Goal: Information Seeking & Learning: Check status

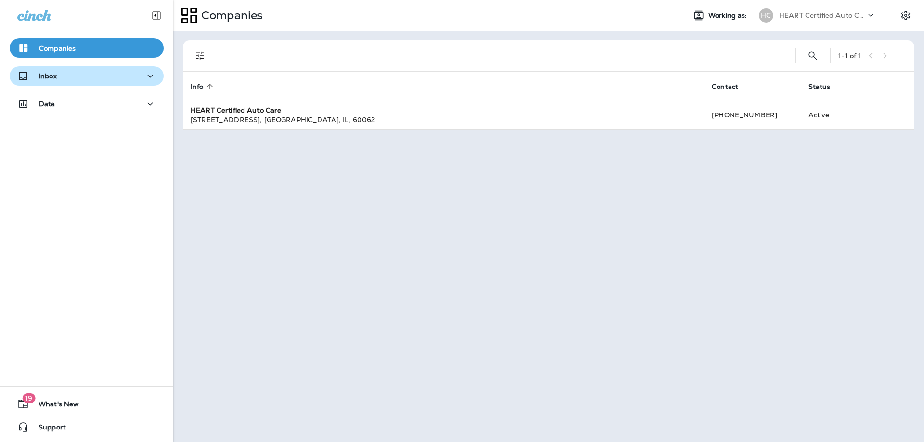
click at [46, 76] on p "Inbox" at bounding box center [47, 76] width 18 height 8
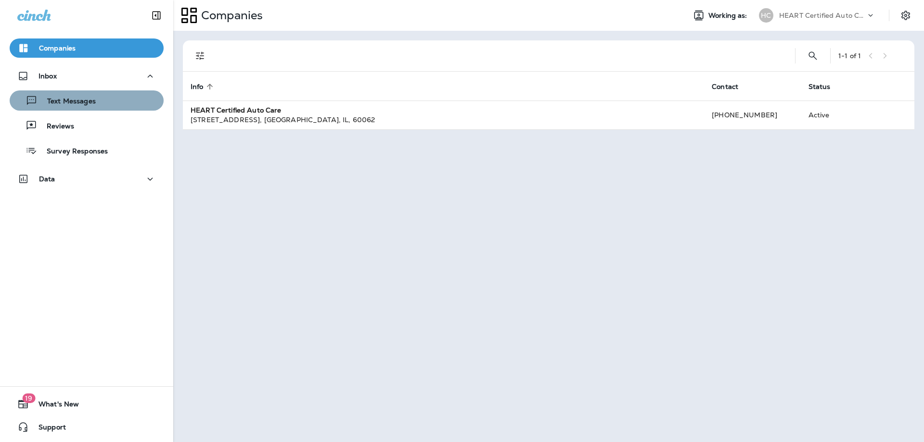
click at [107, 107] on div "Text Messages" at bounding box center [86, 100] width 146 height 14
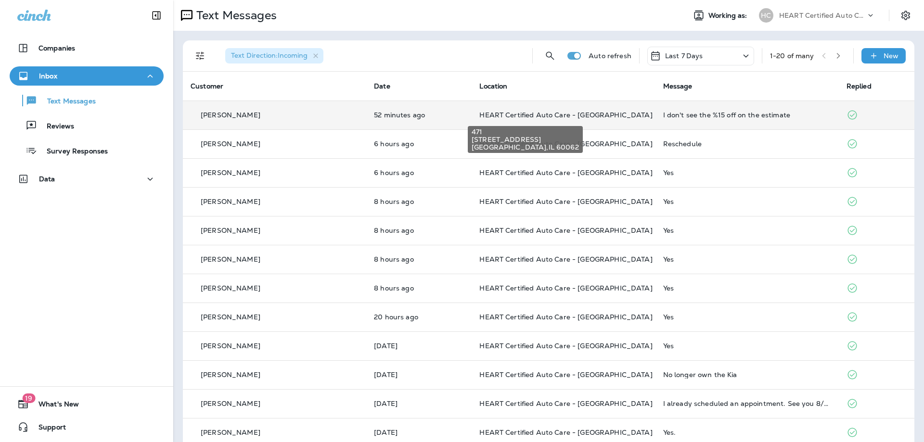
click at [549, 112] on span "HEART Certified Auto Care - [GEOGRAPHIC_DATA]" at bounding box center [565, 115] width 173 height 9
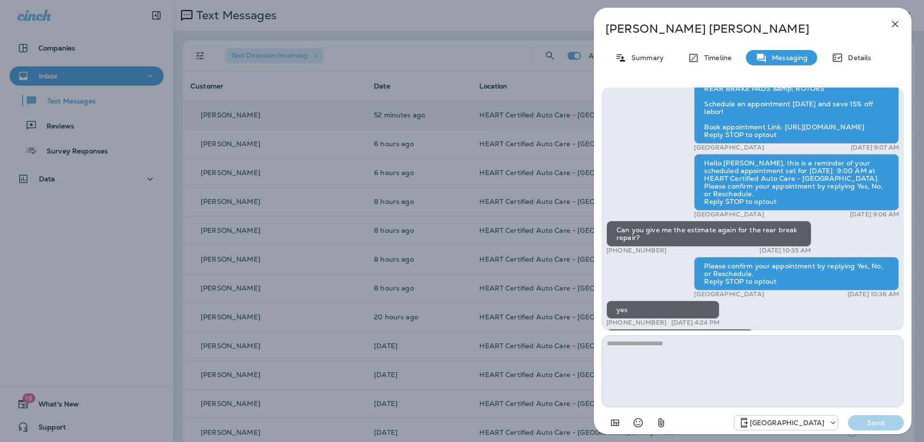
scroll to position [-48, 0]
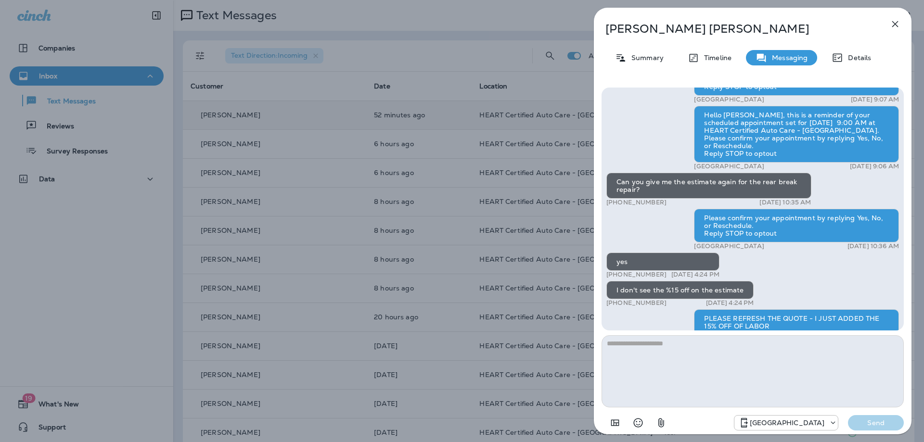
click at [892, 29] on button "button" at bounding box center [894, 23] width 19 height 19
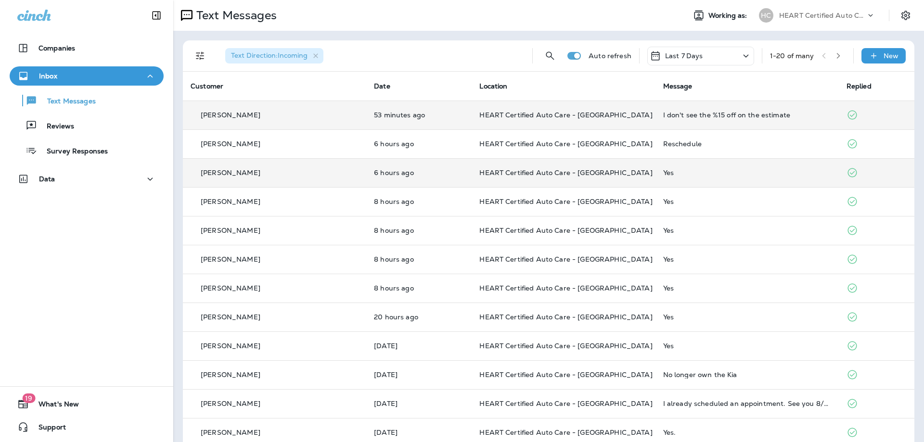
click at [606, 177] on td "HEART Certified Auto Care - [GEOGRAPHIC_DATA]" at bounding box center [563, 172] width 183 height 29
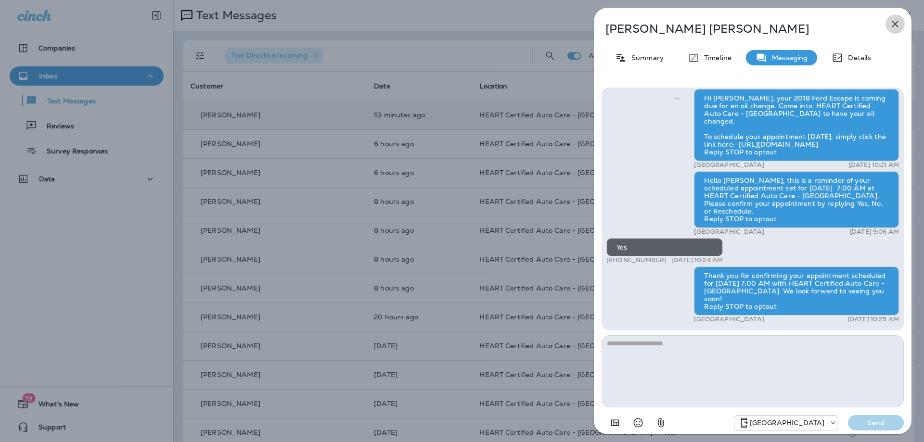
click at [891, 26] on icon "button" at bounding box center [895, 24] width 12 height 12
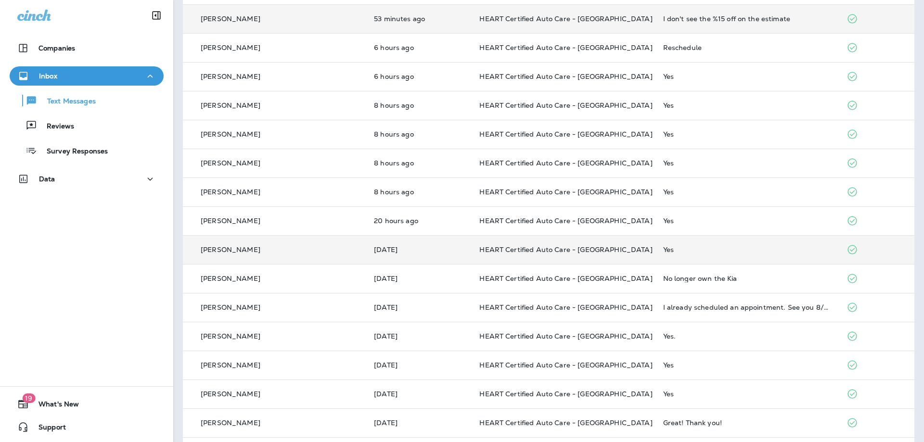
scroll to position [246, 0]
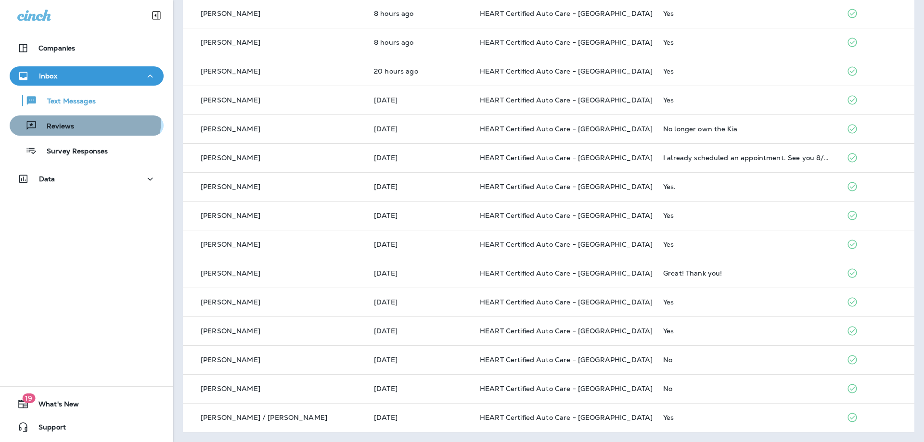
click at [66, 118] on div "Reviews" at bounding box center [43, 125] width 61 height 14
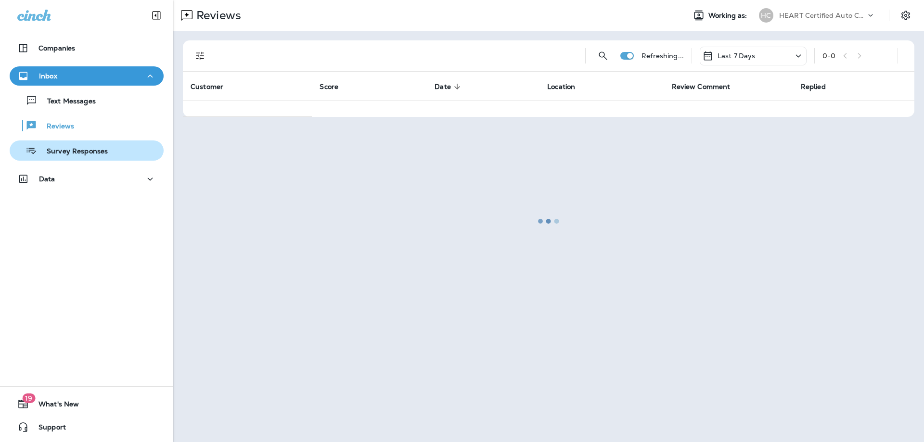
click at [95, 159] on button "Survey Responses" at bounding box center [87, 151] width 154 height 20
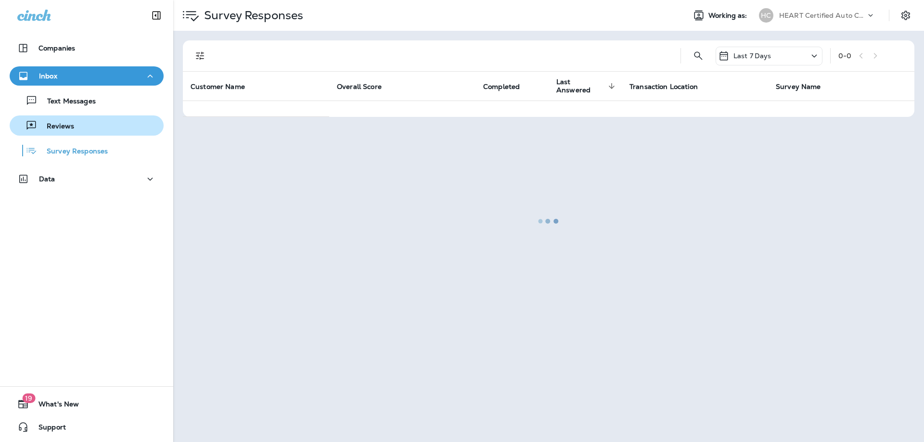
click at [113, 131] on div "Reviews" at bounding box center [86, 125] width 146 height 14
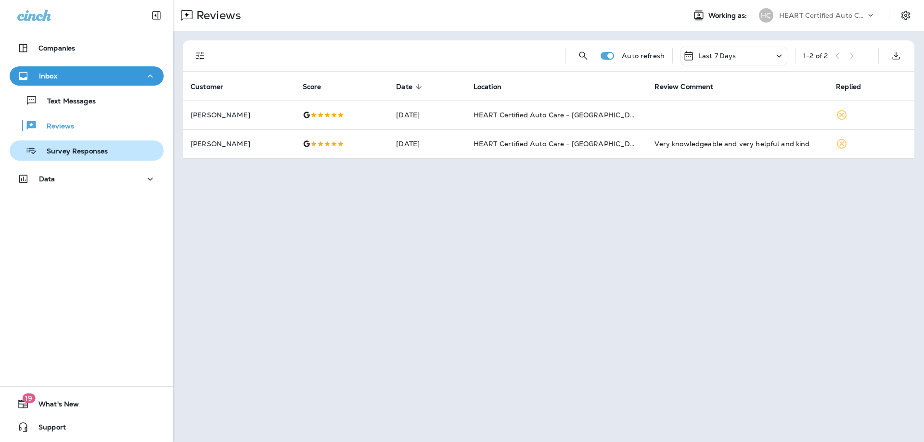
click at [103, 143] on button "Survey Responses" at bounding box center [87, 151] width 154 height 20
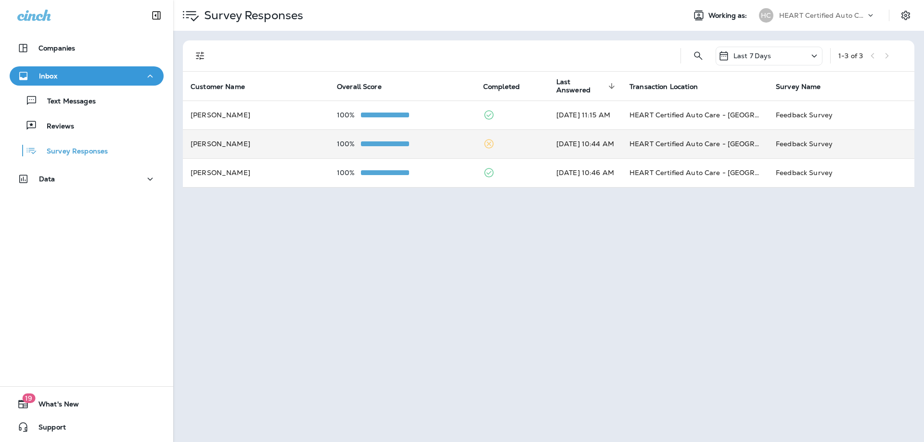
click at [475, 146] on td at bounding box center [511, 143] width 73 height 29
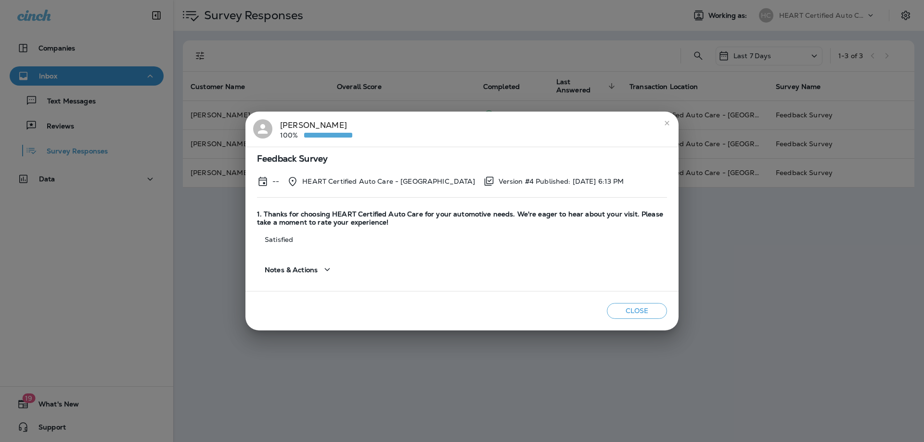
click at [666, 125] on icon "close" at bounding box center [667, 123] width 8 height 8
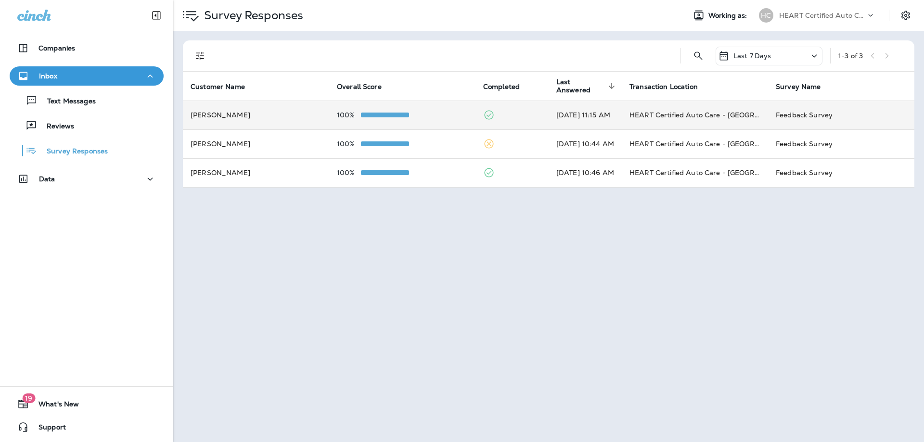
click at [297, 126] on td "[PERSON_NAME]" at bounding box center [256, 115] width 146 height 29
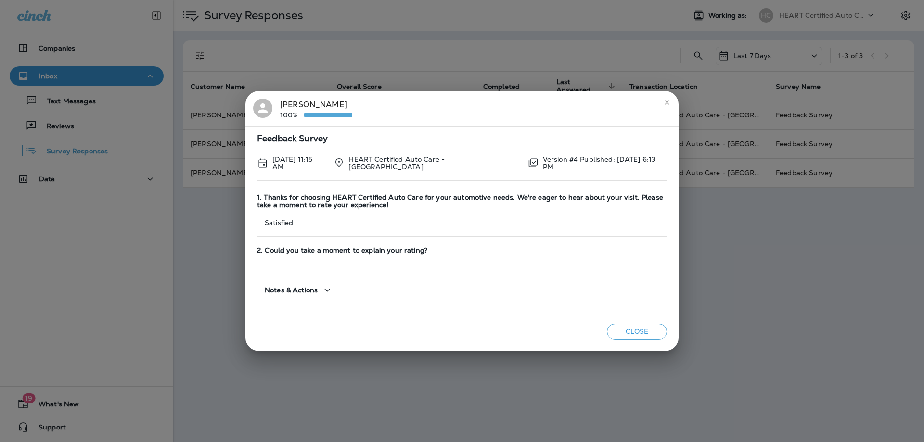
click at [743, 141] on div "[PERSON_NAME] 100% Feedback Survey [DATE] 11:15 AM HEART Certified Auto Care - …" at bounding box center [462, 221] width 924 height 442
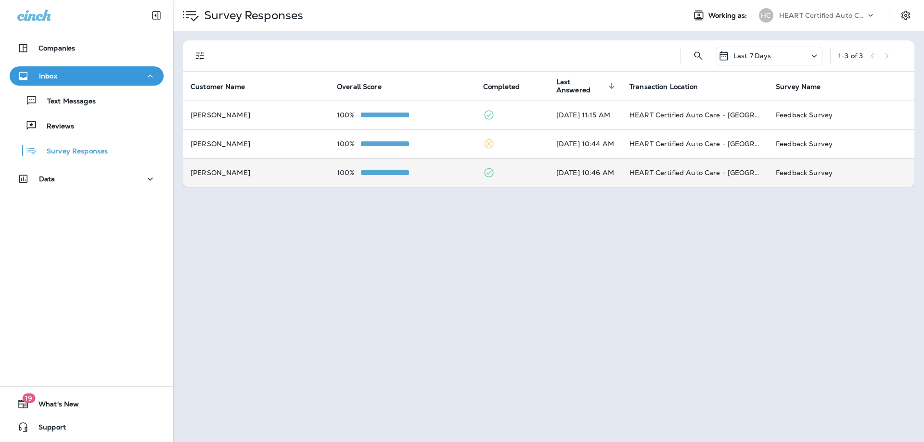
click at [280, 172] on td "[PERSON_NAME]" at bounding box center [256, 172] width 146 height 29
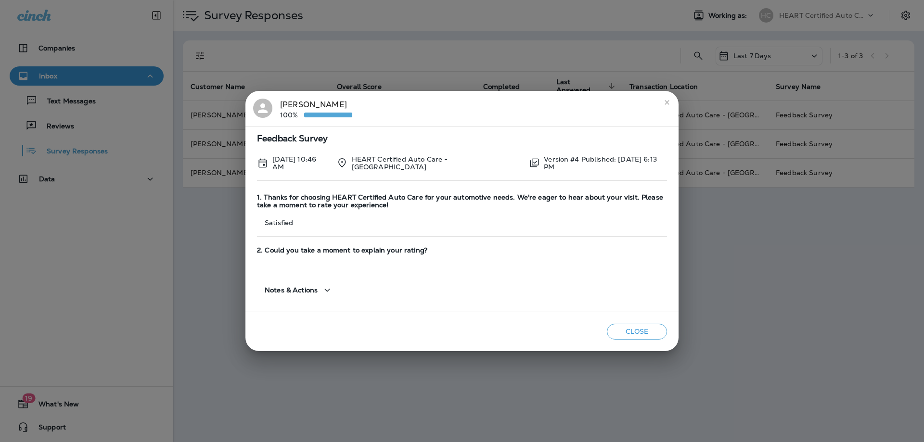
click at [312, 289] on span "Notes & Actions" at bounding box center [291, 290] width 53 height 8
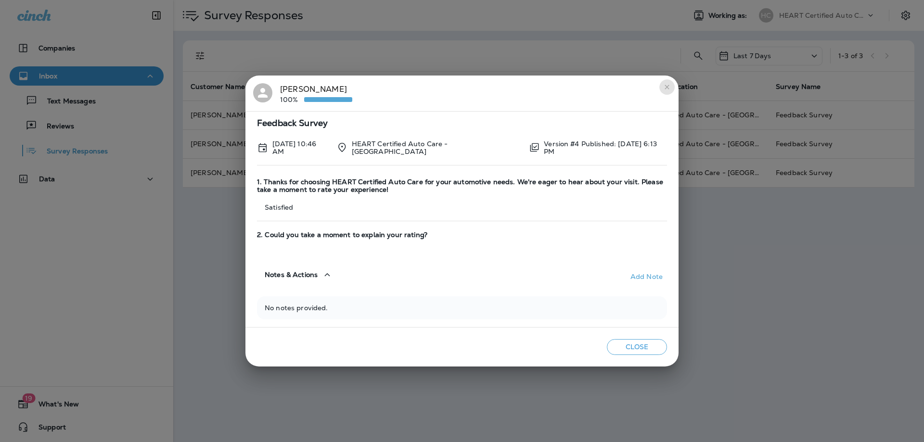
click at [668, 89] on icon "close" at bounding box center [667, 87] width 8 height 8
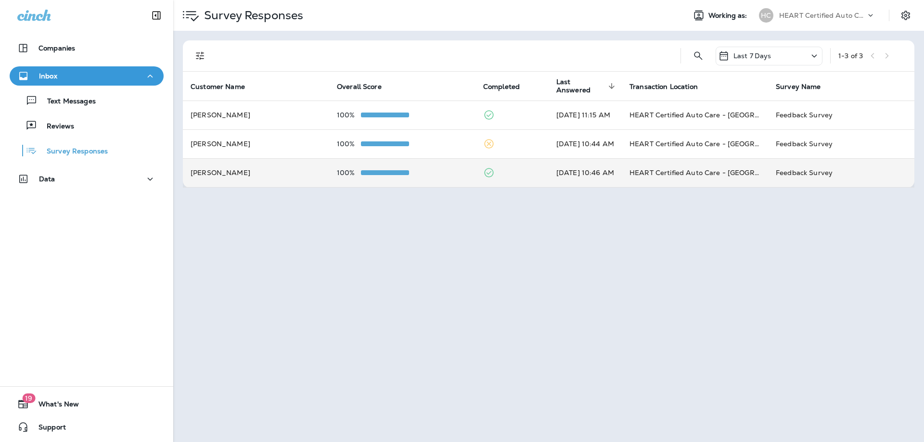
click at [439, 169] on div "100%" at bounding box center [402, 173] width 131 height 8
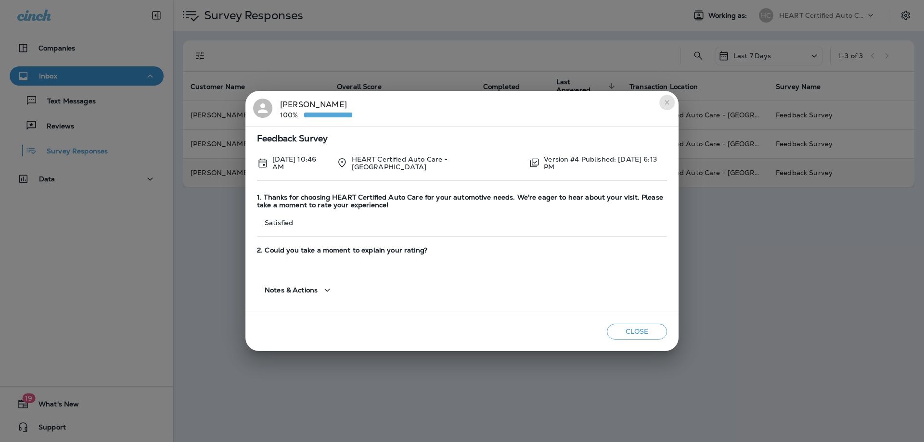
click at [666, 105] on icon "close" at bounding box center [667, 103] width 8 height 8
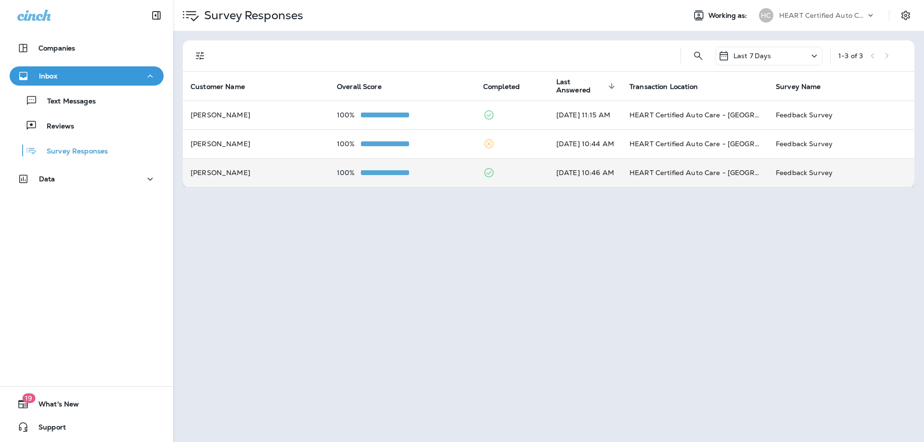
click at [771, 62] on div "Last 7 Days" at bounding box center [769, 56] width 107 height 19
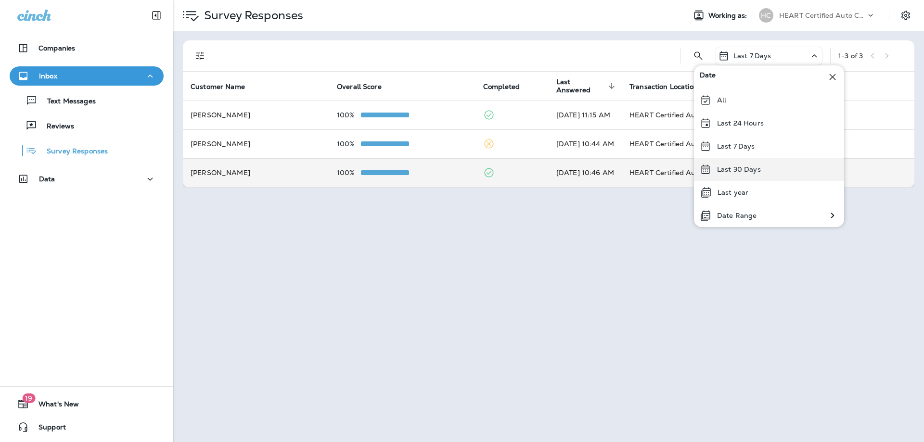
click at [728, 171] on p "Last 30 Days" at bounding box center [739, 170] width 44 height 8
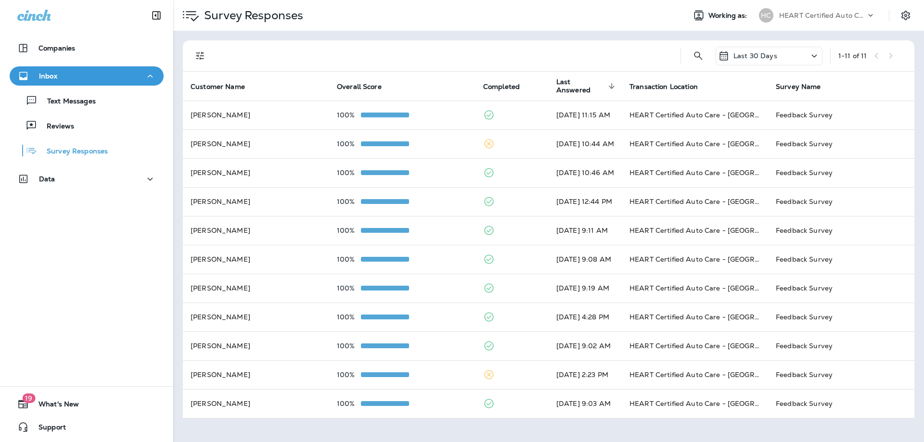
click at [740, 58] on p "Last 30 Days" at bounding box center [755, 56] width 44 height 8
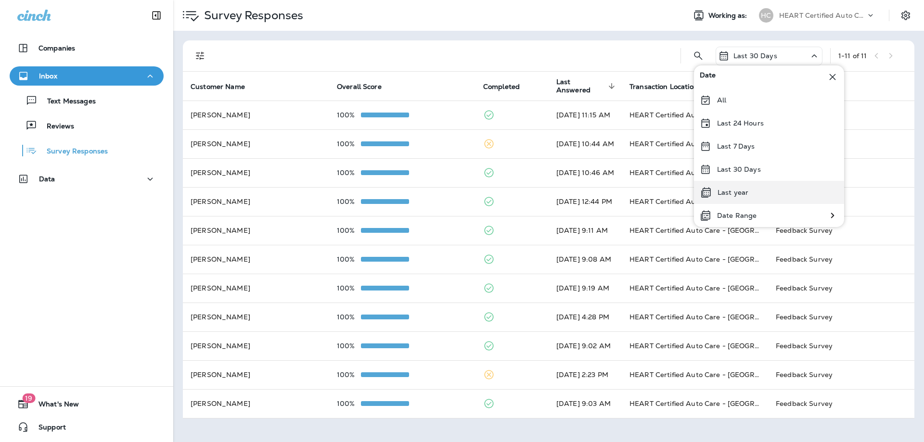
click at [715, 187] on div "Last year" at bounding box center [769, 192] width 150 height 23
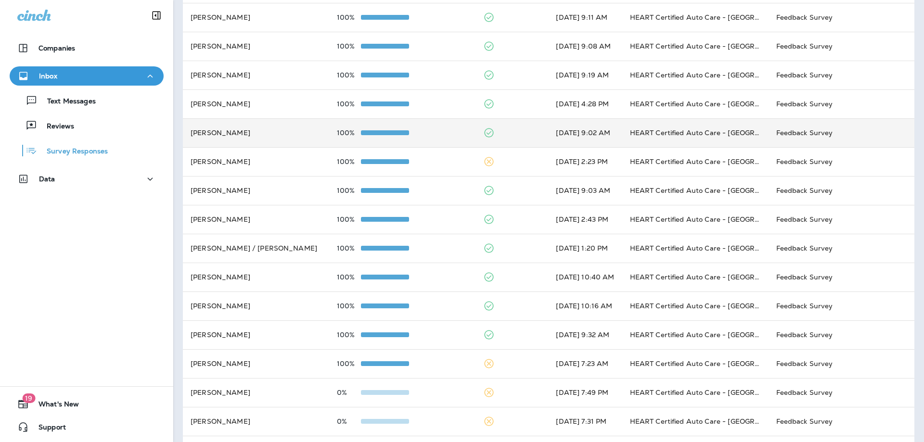
scroll to position [246, 0]
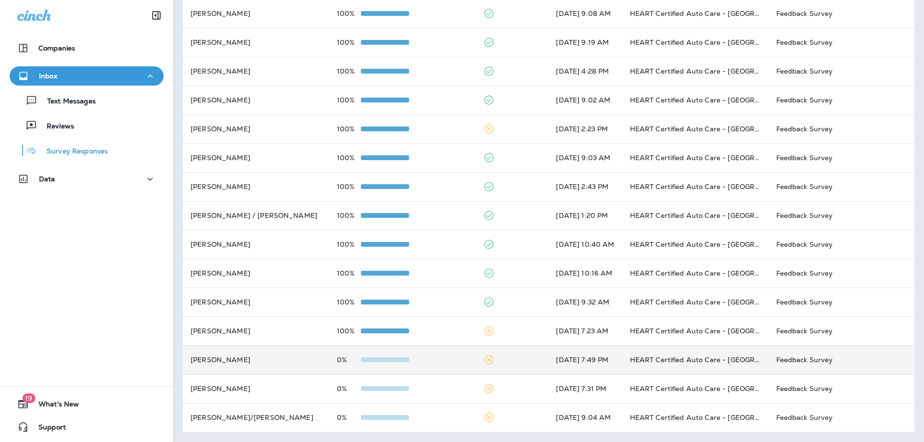
click at [429, 361] on div "0%" at bounding box center [402, 360] width 131 height 8
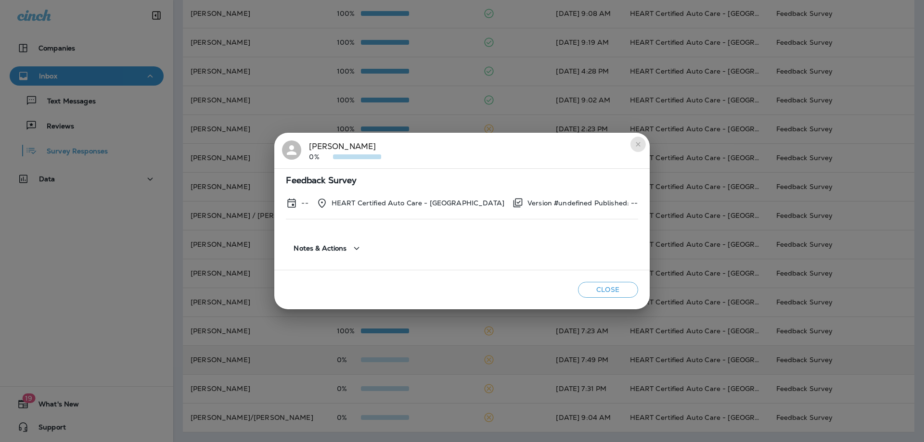
click at [634, 145] on icon "close" at bounding box center [638, 145] width 8 height 8
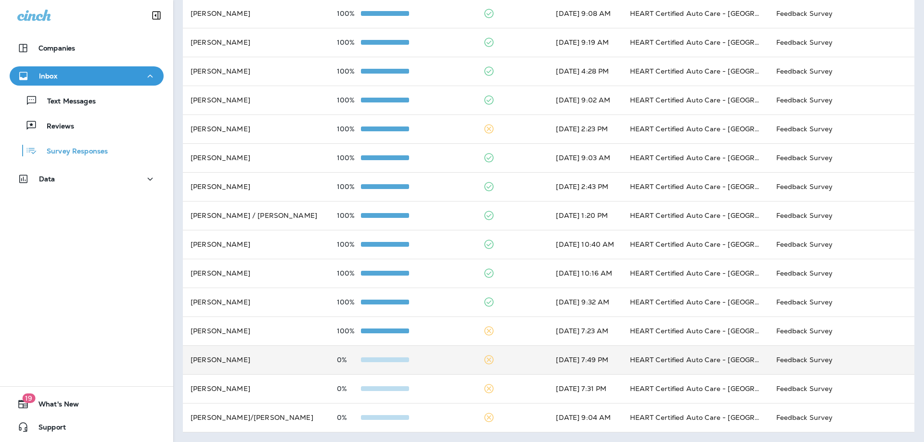
scroll to position [0, 0]
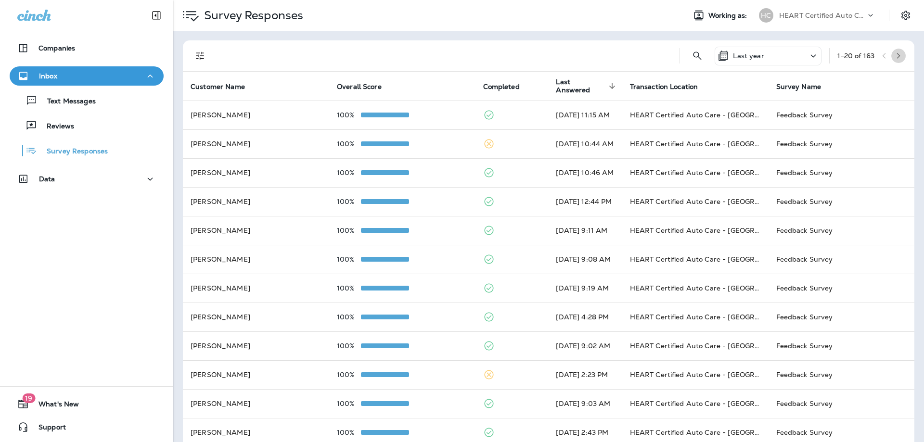
click at [895, 61] on button "button" at bounding box center [898, 56] width 14 height 14
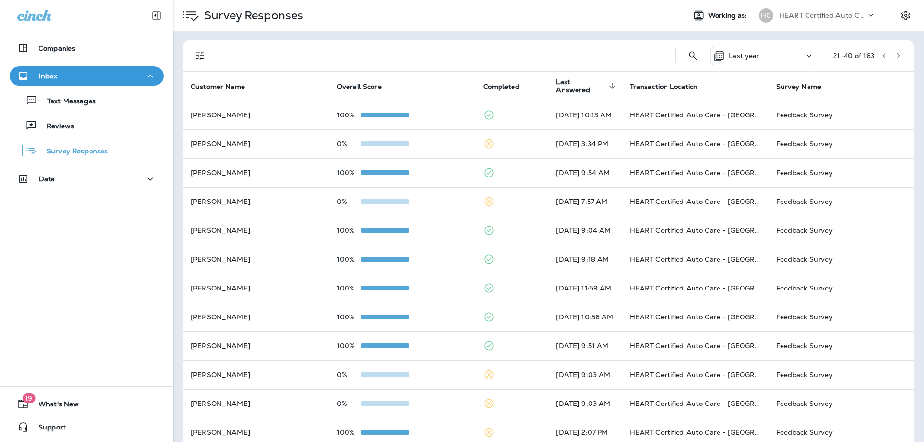
click at [893, 62] on button "button" at bounding box center [898, 56] width 14 height 14
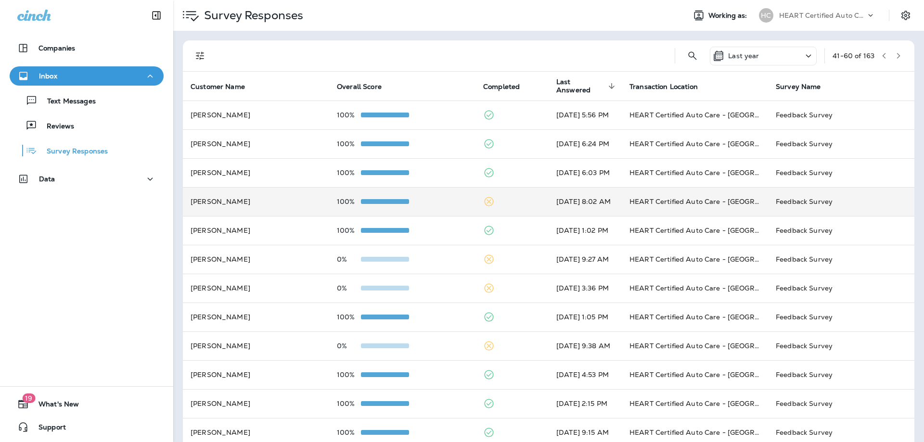
click at [443, 200] on div "100%" at bounding box center [402, 202] width 131 height 8
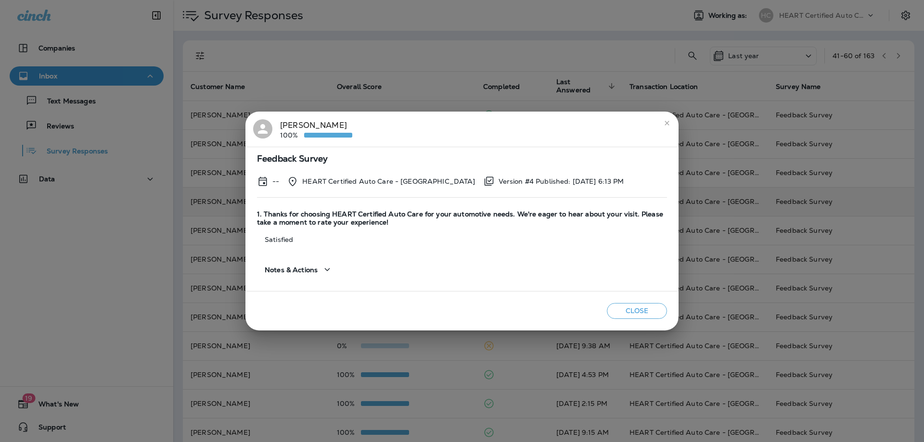
click at [792, 128] on div "[PERSON_NAME] 100% Feedback Survey -- HEART Certified Auto Care - [GEOGRAPHIC_D…" at bounding box center [462, 221] width 924 height 442
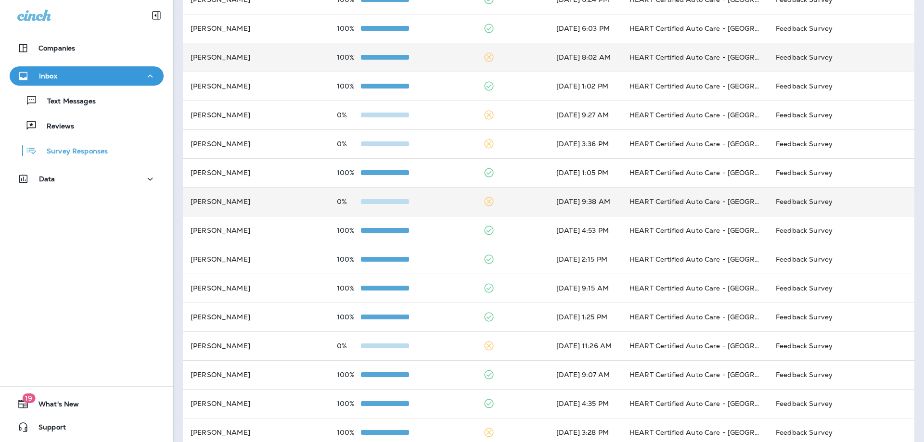
scroll to position [246, 0]
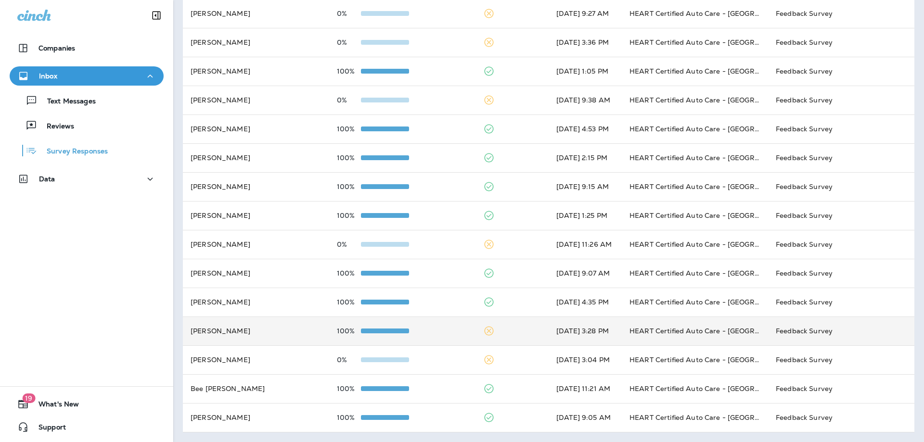
click at [436, 330] on div "100%" at bounding box center [402, 331] width 131 height 8
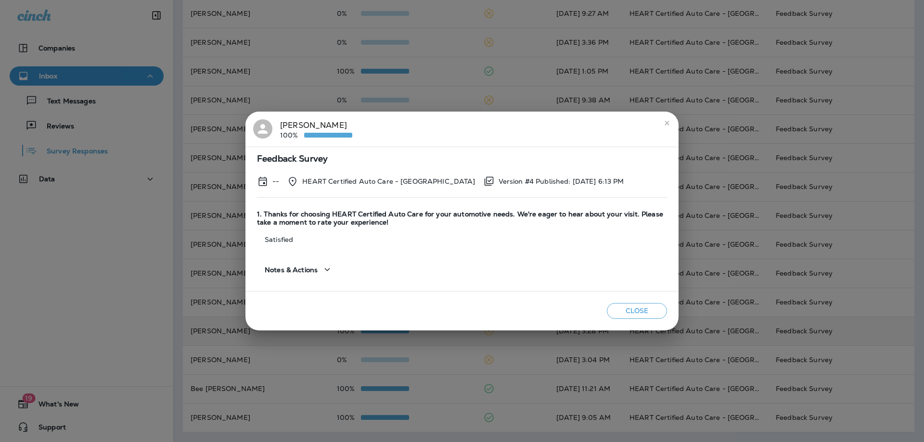
click at [645, 52] on div "[PERSON_NAME] 100% Feedback Survey -- HEART Certified Auto Care - [GEOGRAPHIC_D…" at bounding box center [462, 221] width 924 height 442
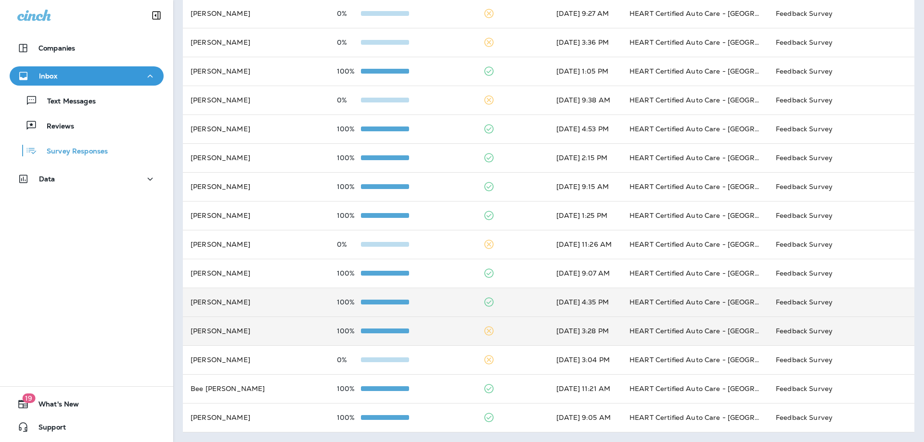
click at [386, 295] on td "100%" at bounding box center [402, 302] width 146 height 29
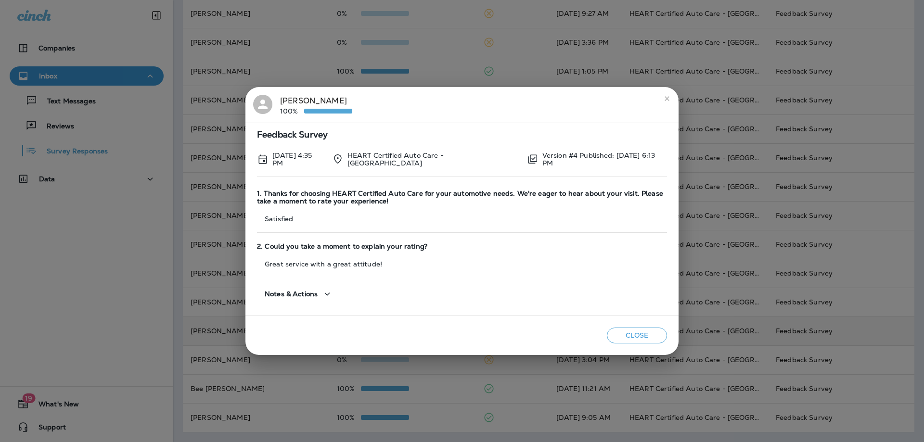
click at [874, 235] on div "[PERSON_NAME] 100% Feedback Survey [DATE] 4:35 PM HEART Certified Auto Care - […" at bounding box center [462, 221] width 924 height 442
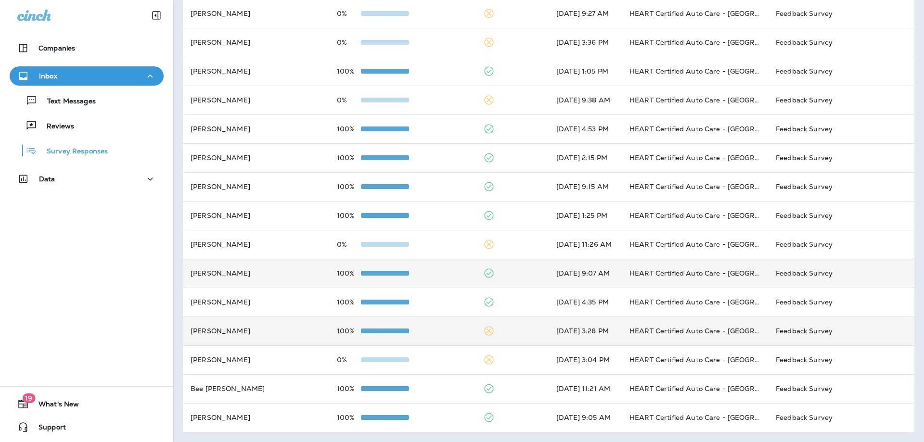
click at [254, 273] on td "[PERSON_NAME]" at bounding box center [256, 273] width 146 height 29
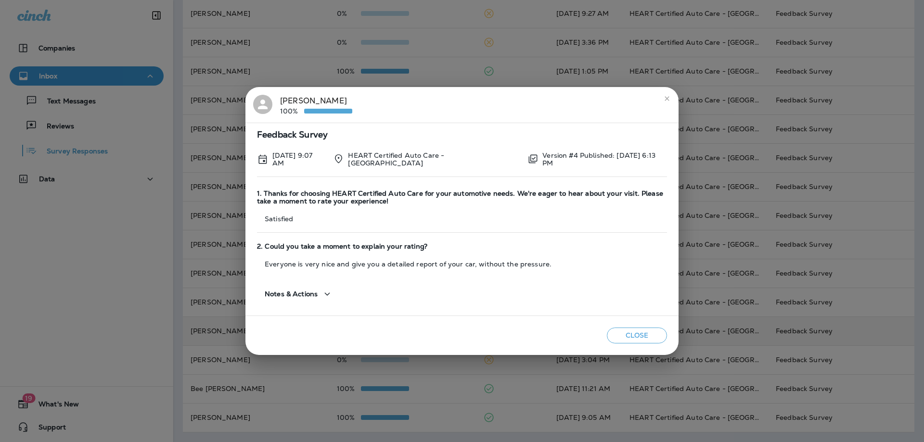
click at [497, 47] on div "[PERSON_NAME] 100% Feedback Survey [DATE] 9:07 AM HEART Certified Auto Care - […" at bounding box center [462, 221] width 924 height 442
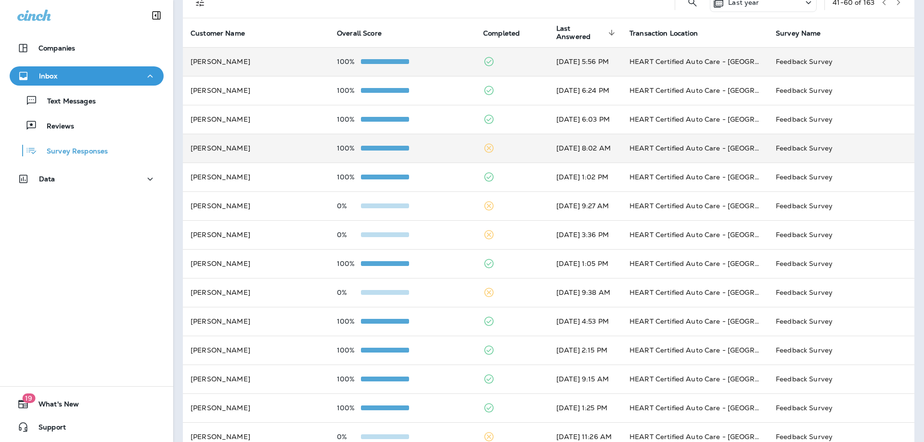
scroll to position [0, 0]
